Goal: Transaction & Acquisition: Purchase product/service

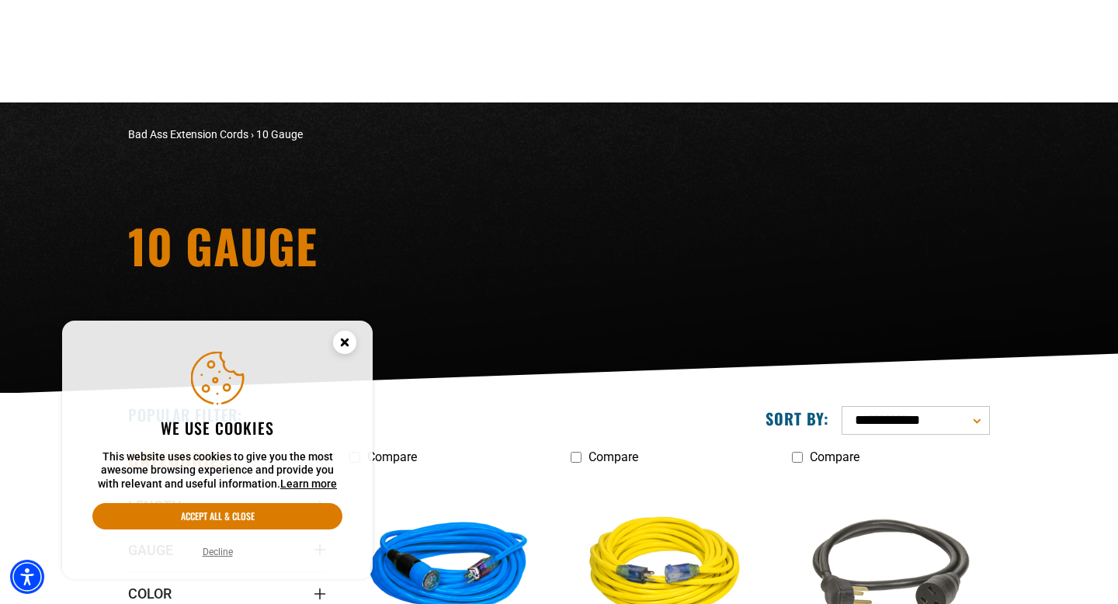
scroll to position [317, 0]
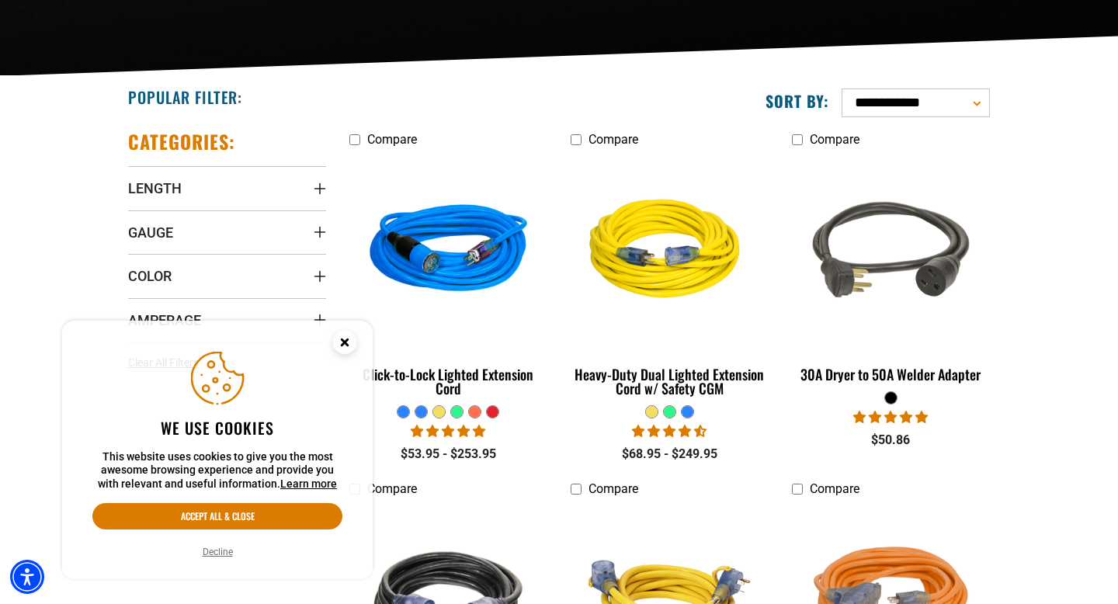
click at [341, 339] on icon "Close this option" at bounding box center [343, 341] width 5 height 5
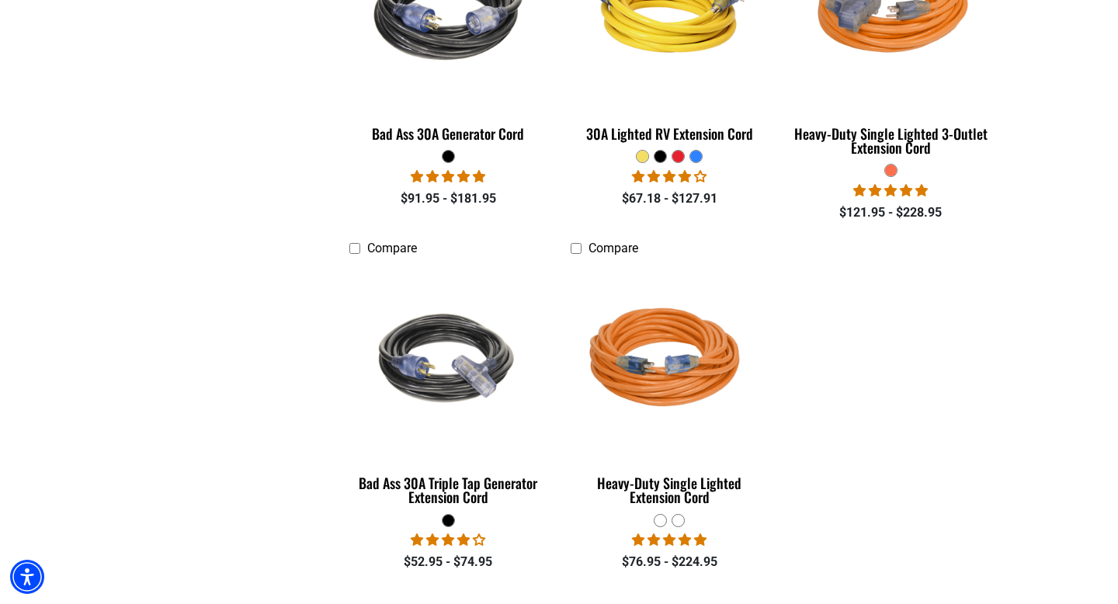
scroll to position [934, 0]
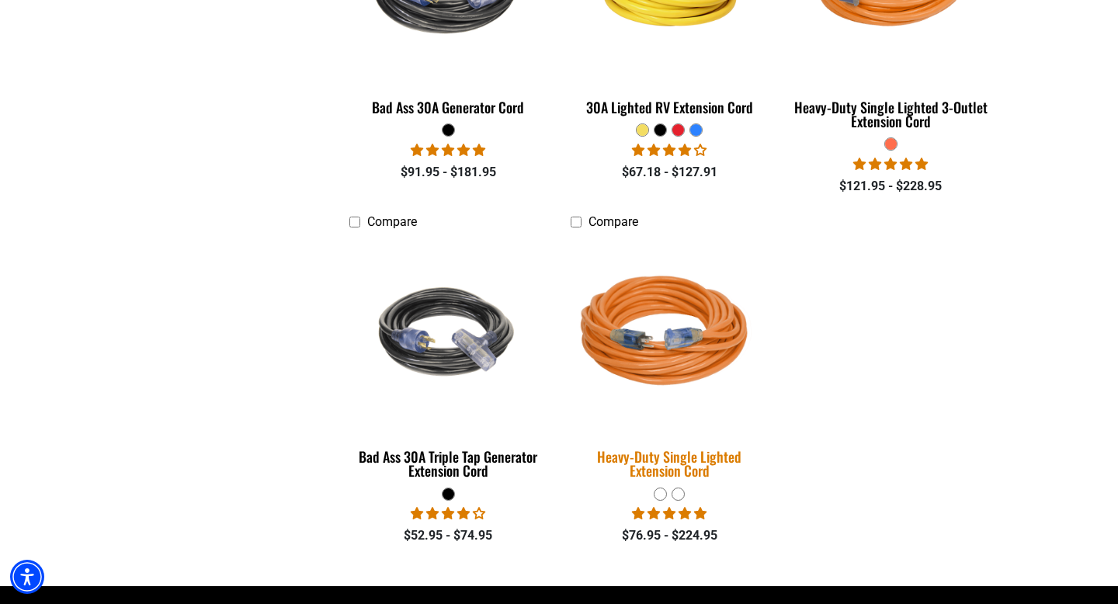
click at [735, 452] on div "Heavy-Duty Single Lighted Extension Cord" at bounding box center [669, 463] width 198 height 28
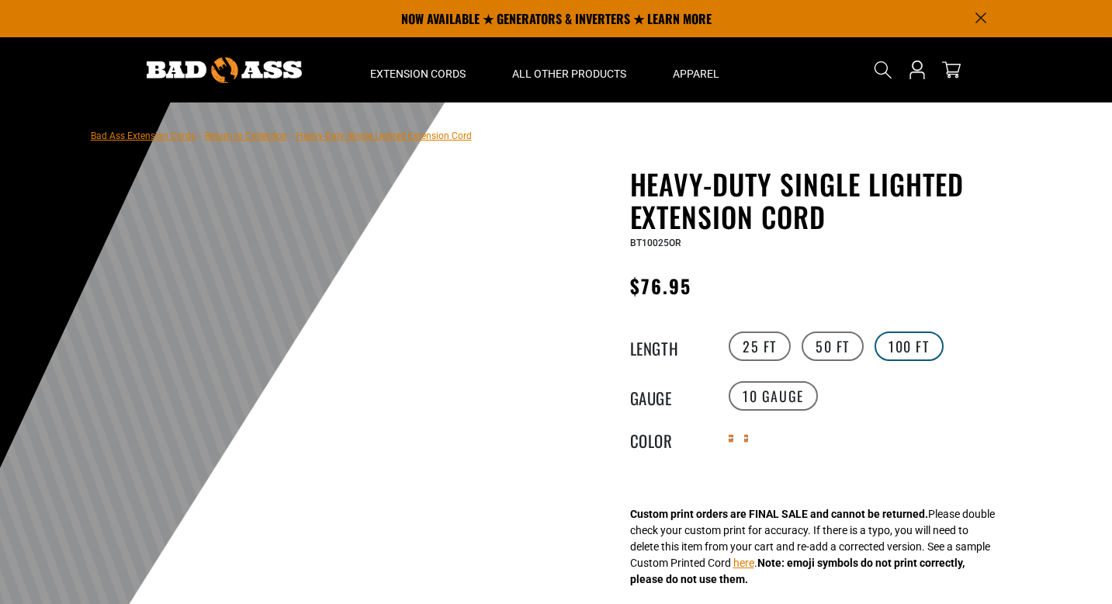
click at [910, 353] on label "100 FT" at bounding box center [909, 345] width 69 height 29
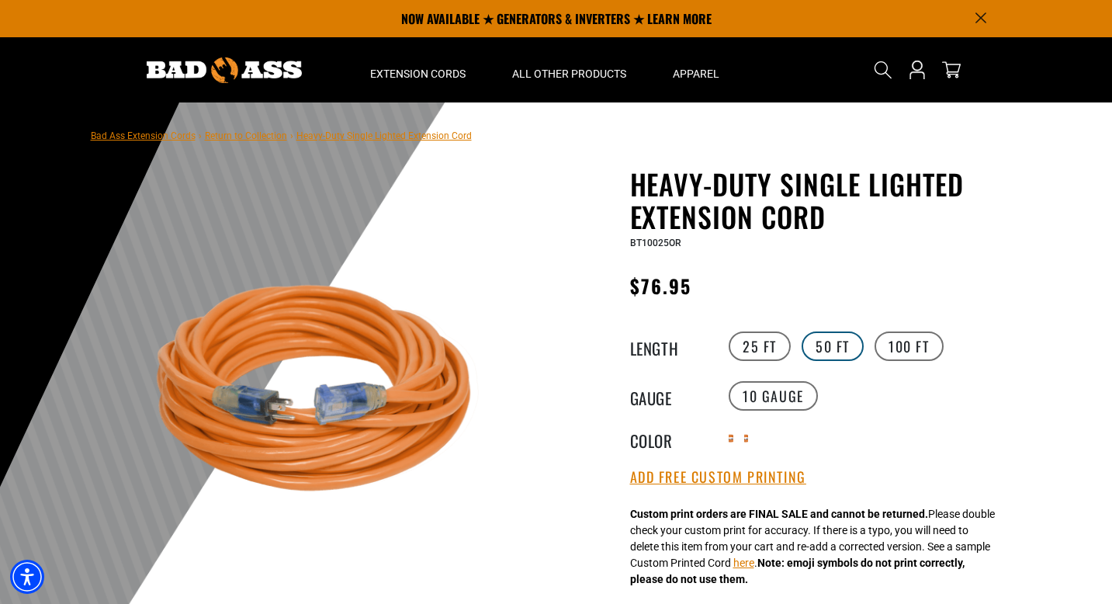
click at [843, 356] on label "50 FT" at bounding box center [833, 345] width 62 height 29
